Goal: Task Accomplishment & Management: Manage account settings

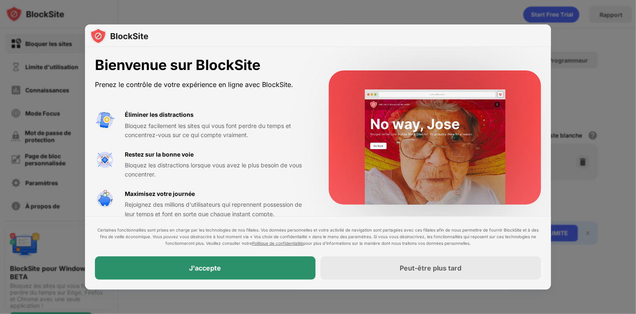
click at [228, 273] on div "J'accepte" at bounding box center [205, 268] width 221 height 23
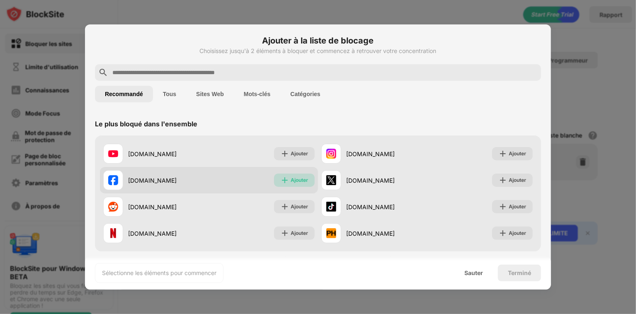
click at [292, 180] on font "Ajouter" at bounding box center [299, 180] width 17 height 6
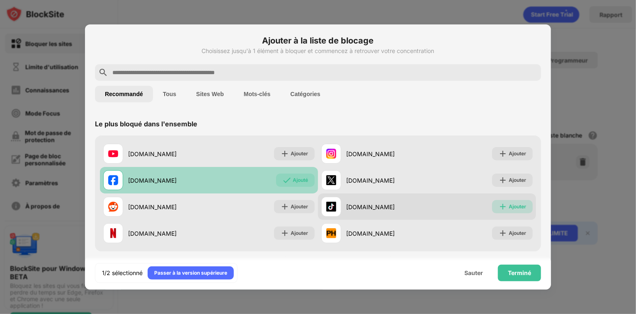
click at [509, 209] on font "Ajouter" at bounding box center [517, 207] width 17 height 6
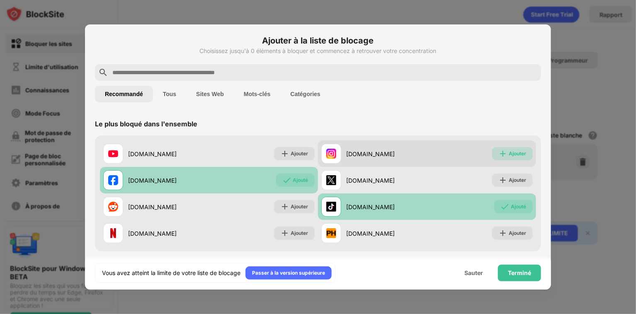
click at [509, 153] on font "Ajouter" at bounding box center [517, 154] width 17 height 6
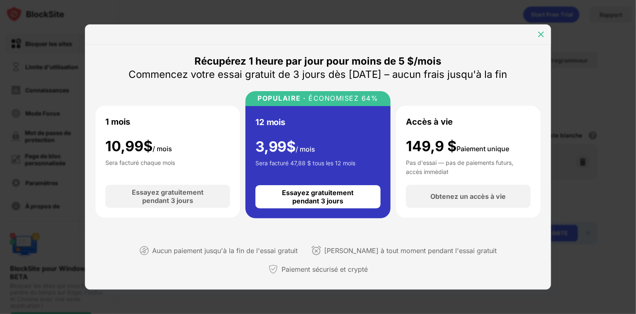
click at [544, 29] on div at bounding box center [541, 34] width 13 height 13
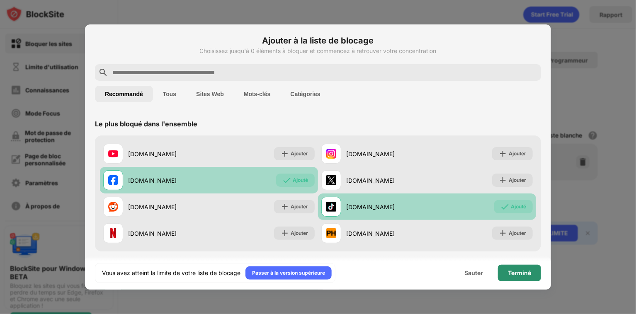
click at [518, 281] on div "Terminé" at bounding box center [519, 273] width 43 height 17
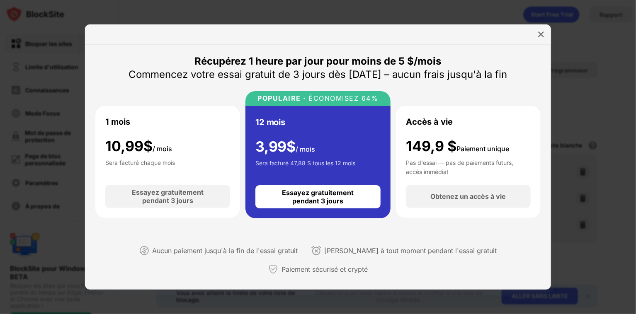
click at [544, 37] on img at bounding box center [541, 34] width 8 height 8
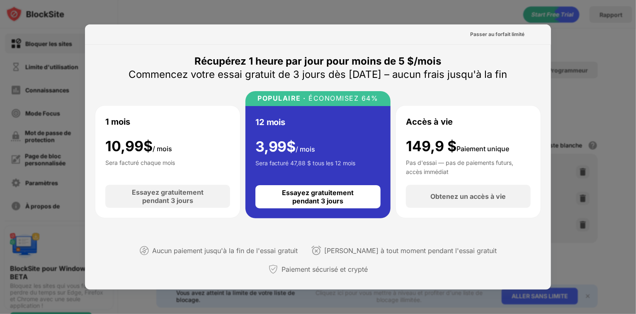
click at [544, 37] on div "Passer au forfait limité" at bounding box center [318, 34] width 466 height 20
